Goal: Navigation & Orientation: Find specific page/section

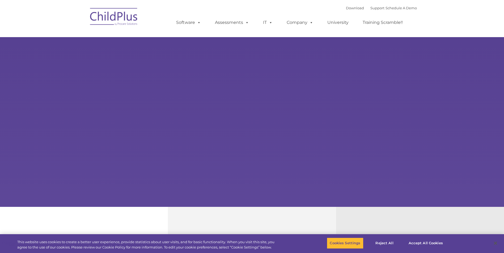
select select "MEDIUM"
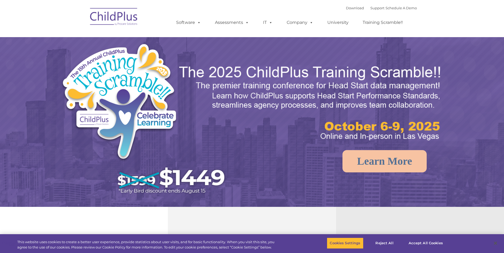
select select "MEDIUM"
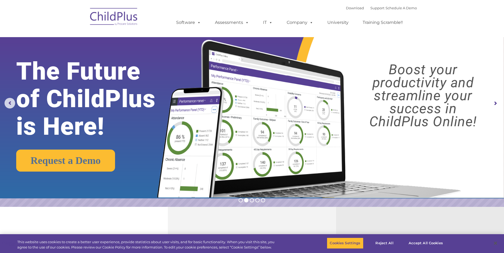
click at [129, 16] on img at bounding box center [113, 17] width 53 height 27
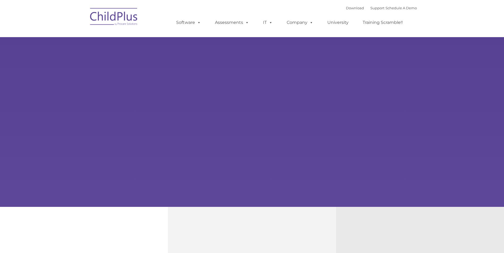
type input ""
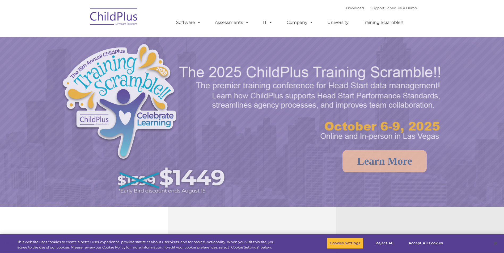
select select "MEDIUM"
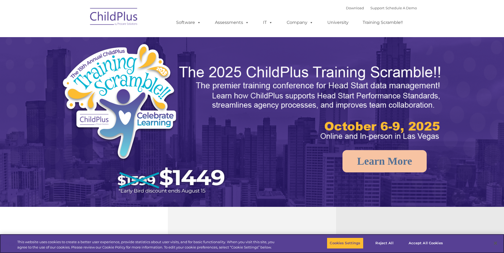
click at [129, 16] on img at bounding box center [113, 17] width 53 height 27
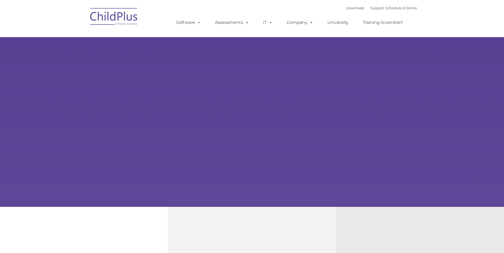
type input ""
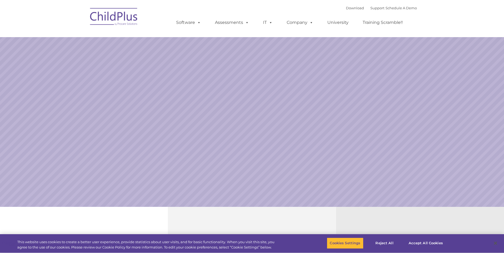
select select "MEDIUM"
